Goal: Task Accomplishment & Management: Manage account settings

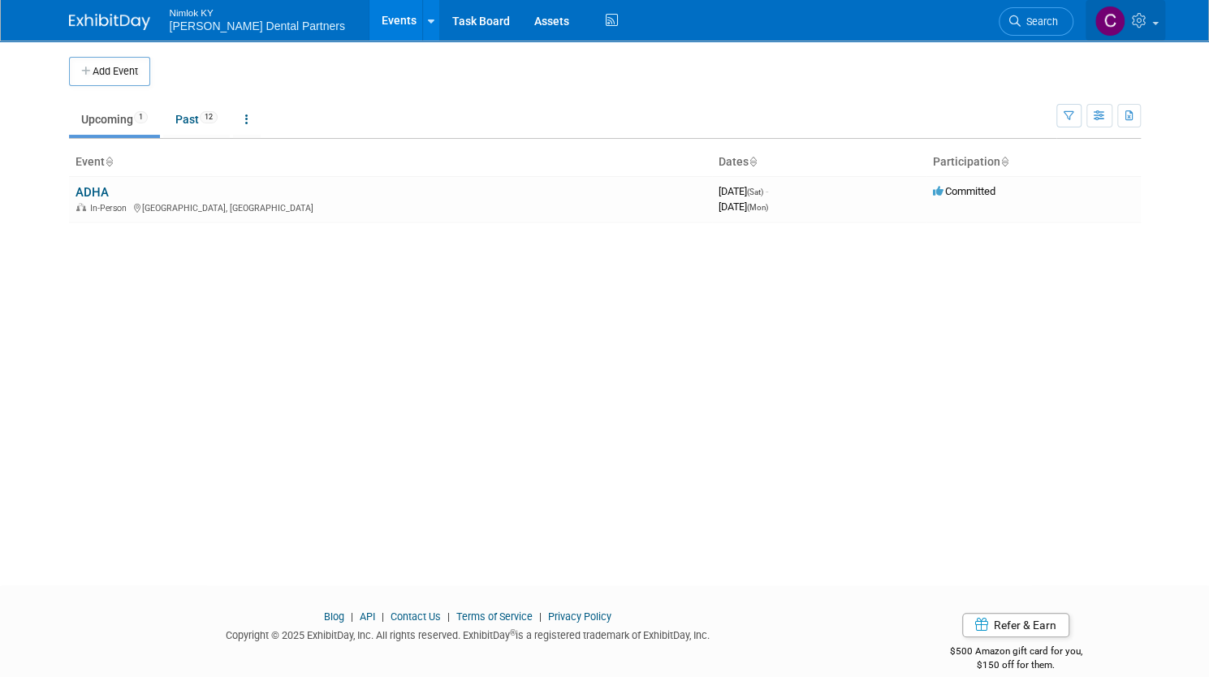
click at [1159, 22] on span at bounding box center [1156, 23] width 6 height 3
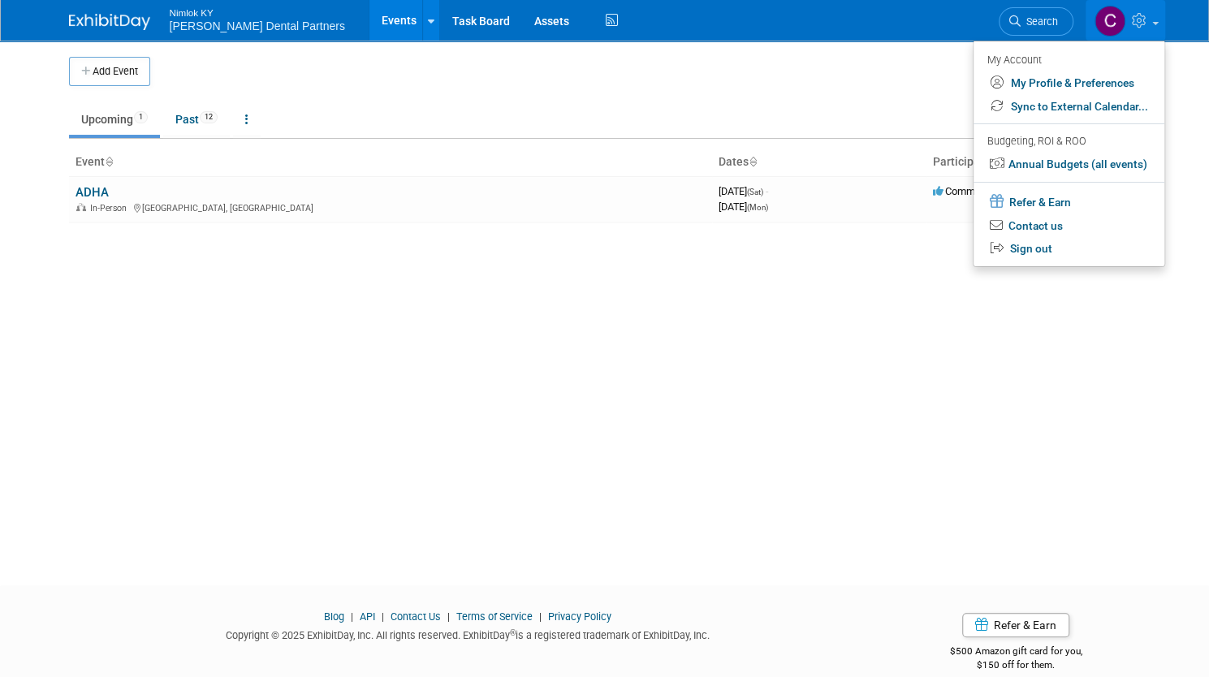
click at [697, 104] on ul "Upcoming 1 Past 12 All Events 13 Past and Upcoming Grouped Annually Events grou…" at bounding box center [563, 120] width 988 height 37
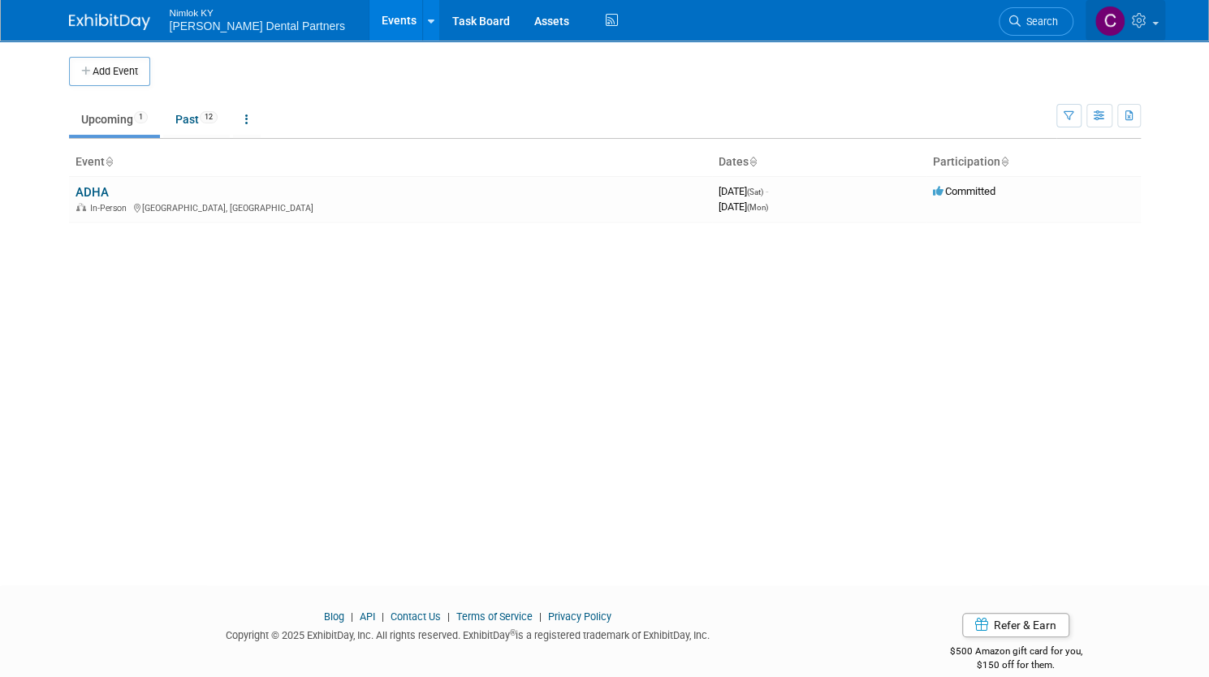
click at [1123, 18] on img at bounding box center [1110, 21] width 31 height 31
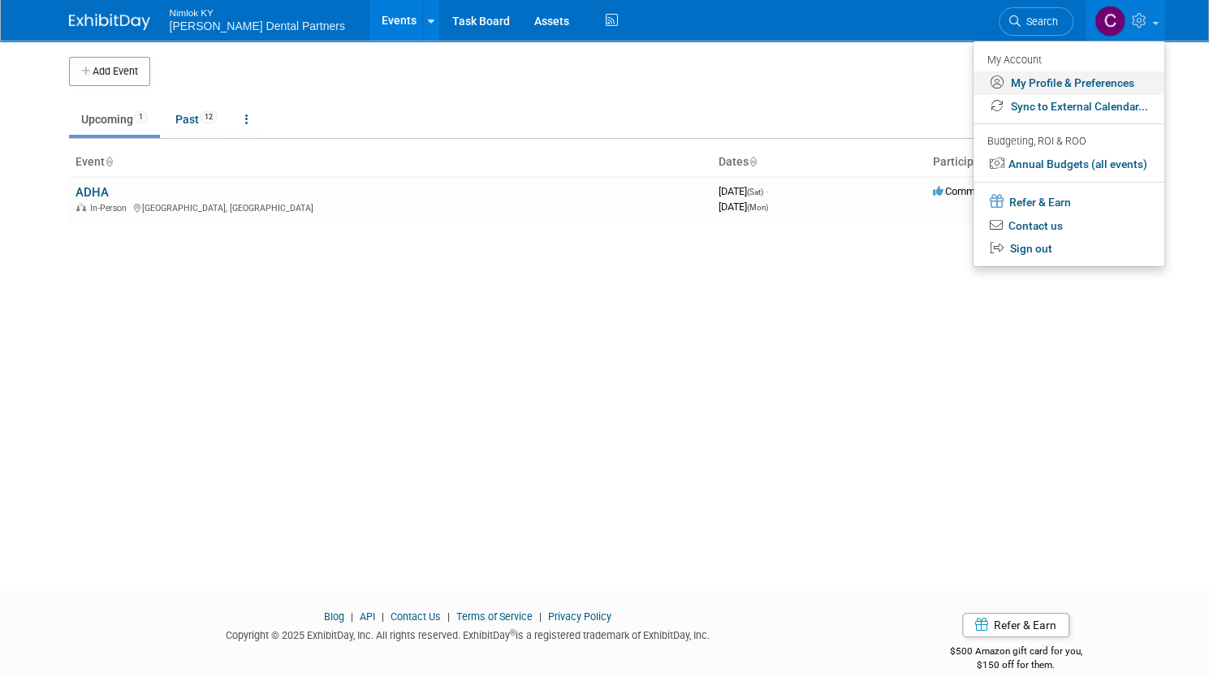
click at [1082, 79] on link "My Profile & Preferences" at bounding box center [1069, 83] width 191 height 24
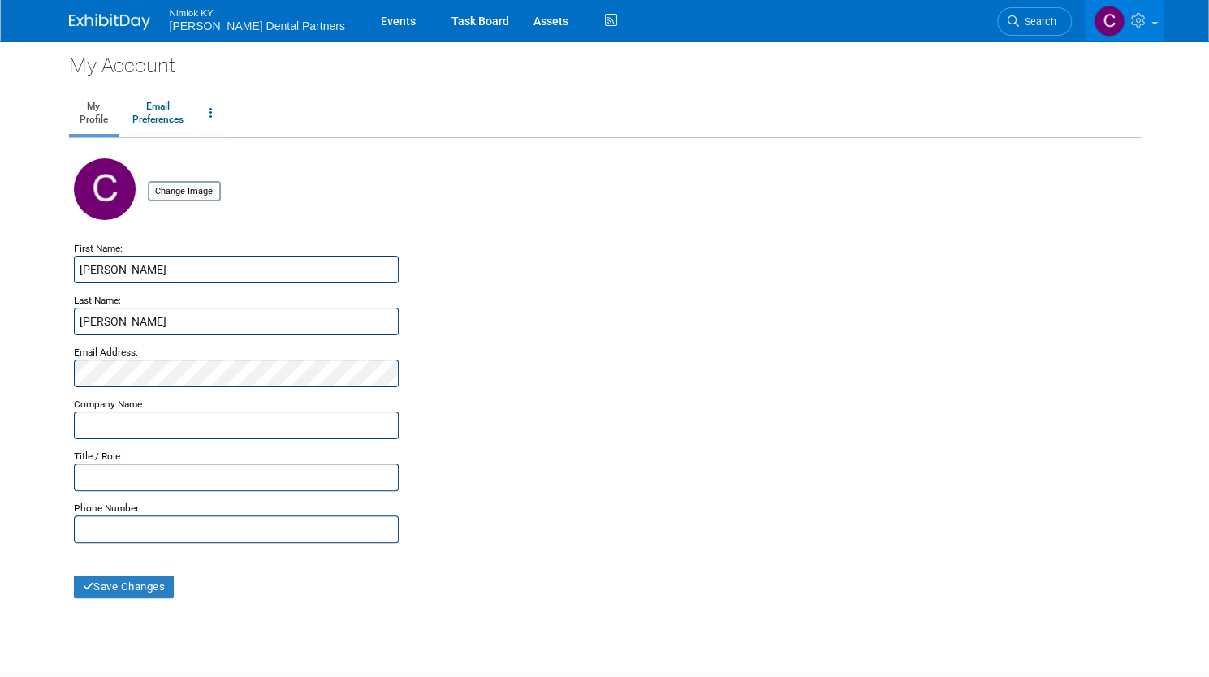
click at [104, 24] on img at bounding box center [109, 22] width 81 height 16
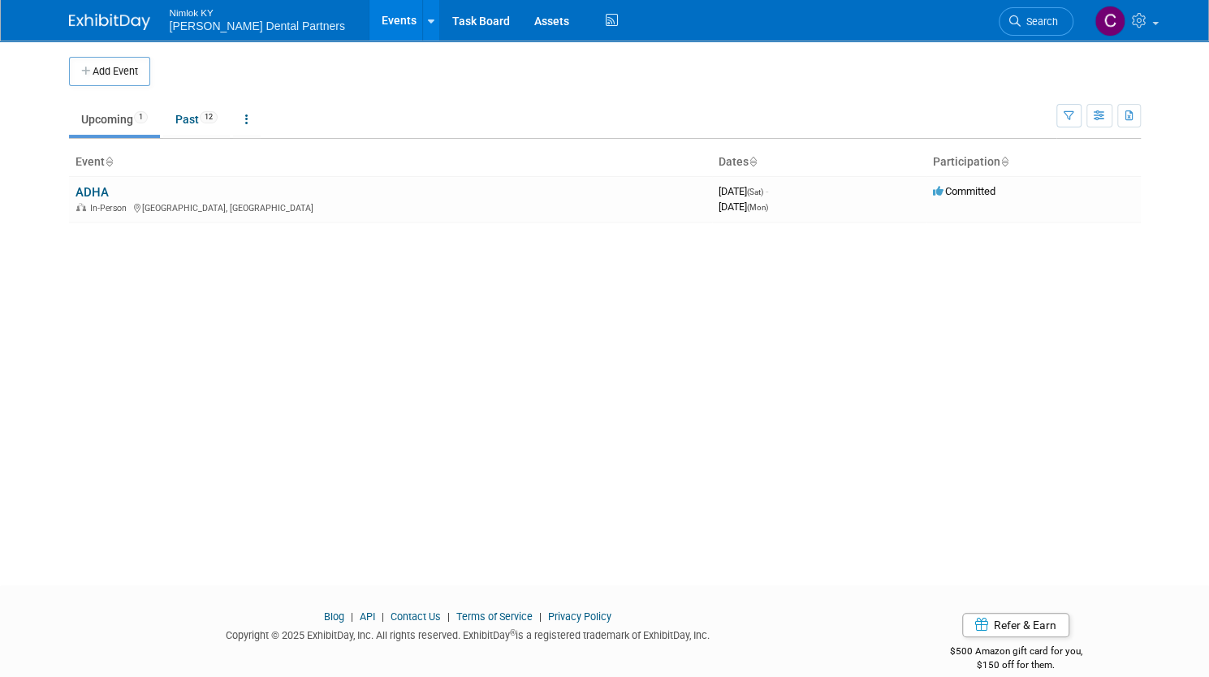
click at [576, 97] on td "Upcoming 1 Past 12 All Events 13 Past and Upcoming Grouped Annually Events grou…" at bounding box center [563, 112] width 988 height 53
click at [684, 98] on td "Upcoming 1 Past 12 All Events 13 Past and Upcoming Grouped Annually Events grou…" at bounding box center [563, 112] width 988 height 53
